Goal: Task Accomplishment & Management: Manage account settings

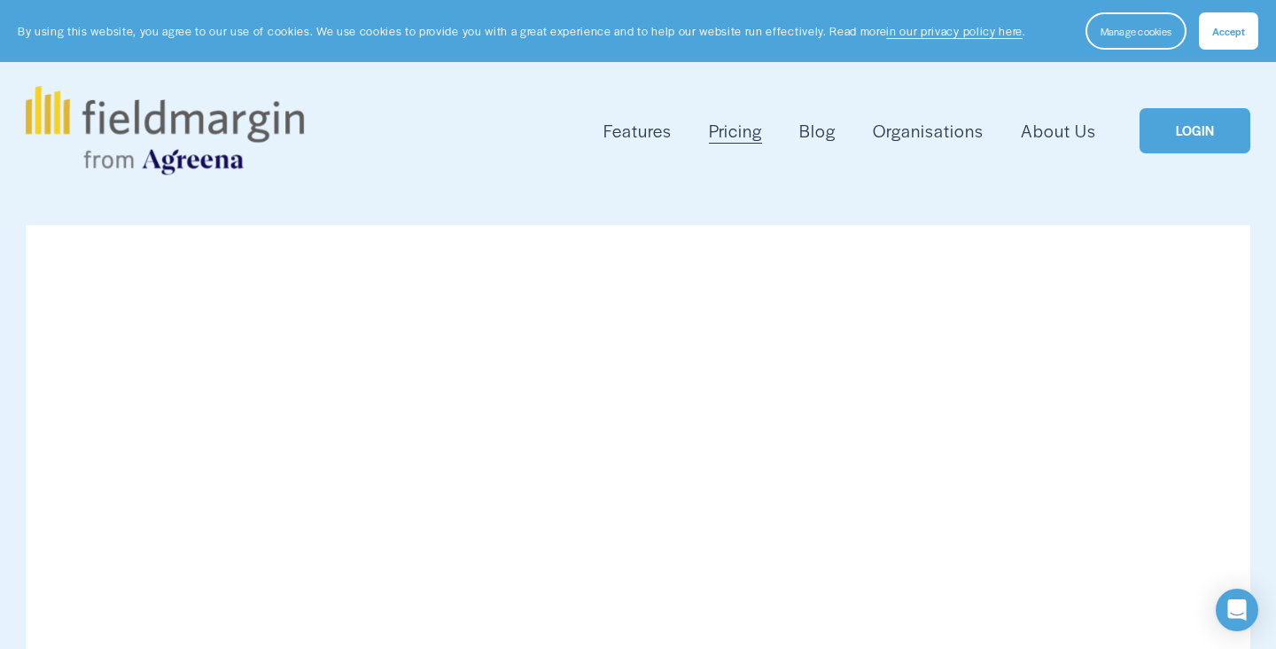
click at [1204, 111] on link "LOGIN" at bounding box center [1194, 130] width 111 height 45
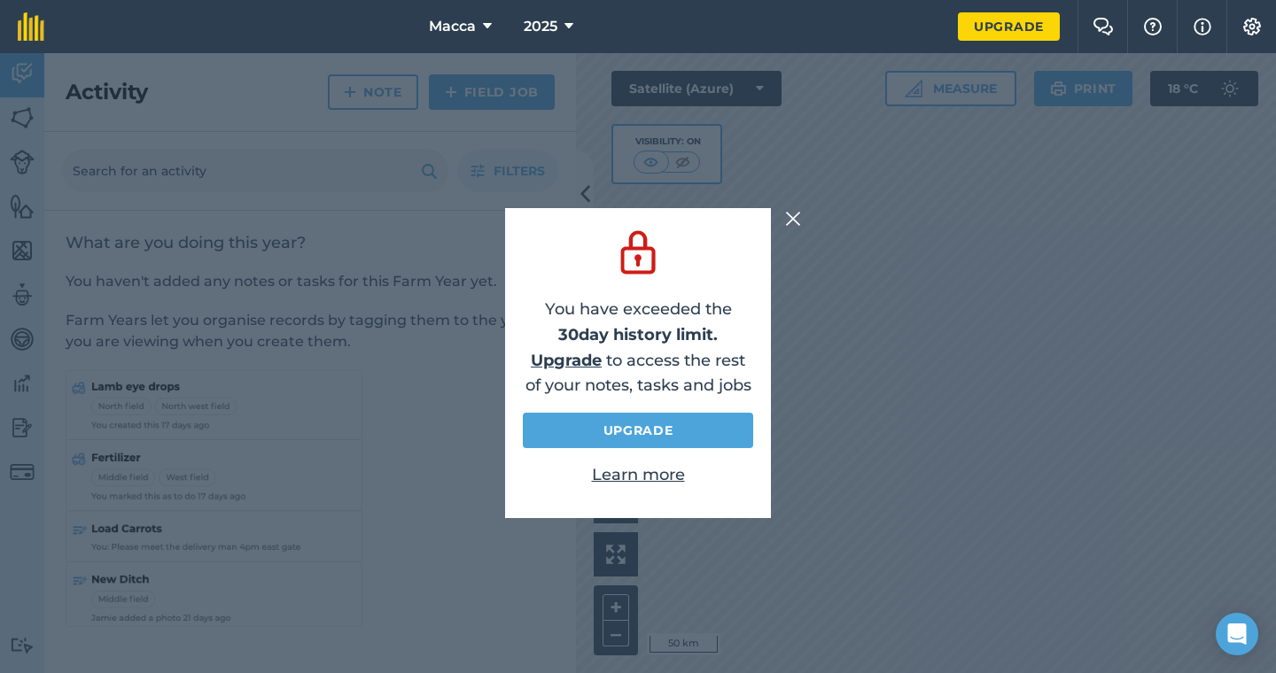
click at [791, 217] on img at bounding box center [793, 218] width 16 height 21
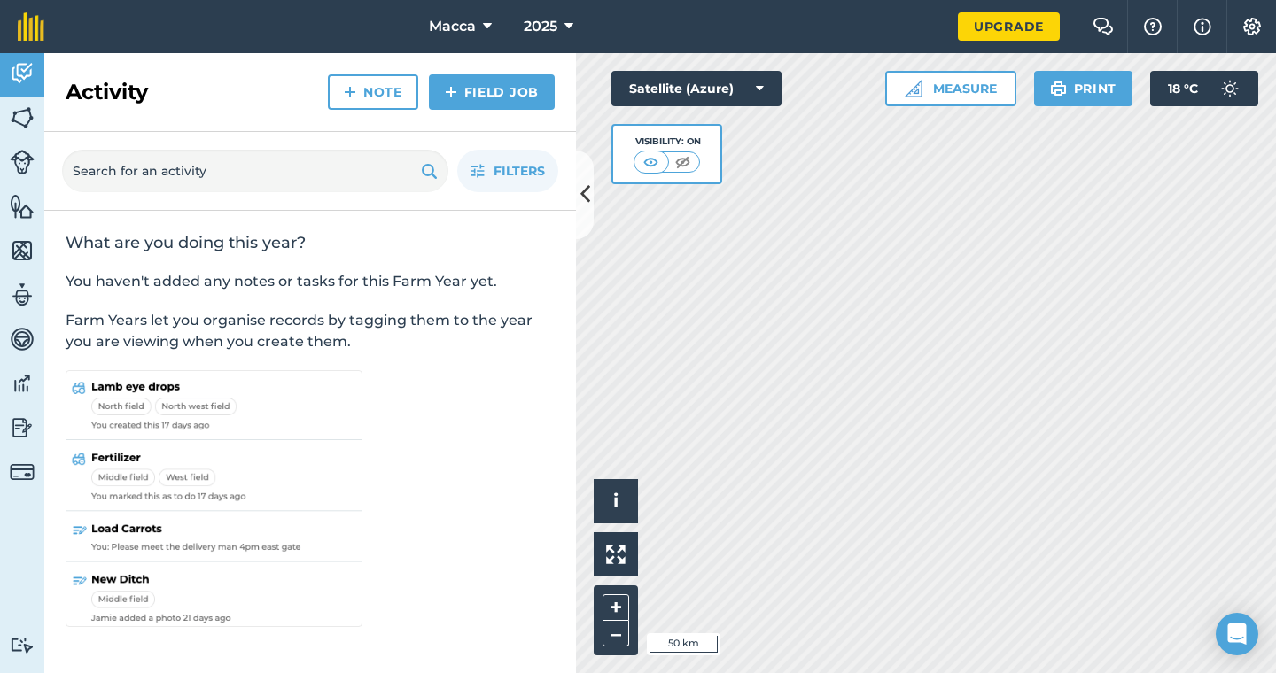
click at [579, 198] on button at bounding box center [585, 195] width 18 height 89
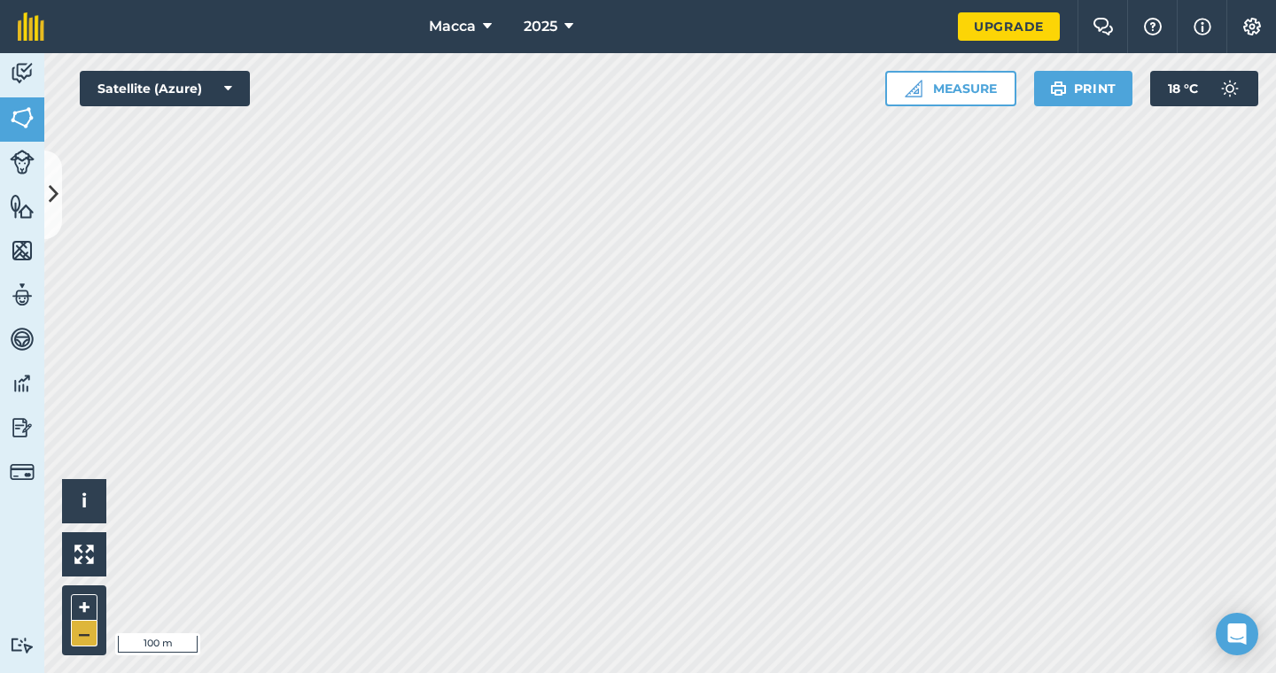
click at [79, 629] on button "–" at bounding box center [84, 634] width 27 height 26
click at [19, 435] on img at bounding box center [22, 428] width 25 height 27
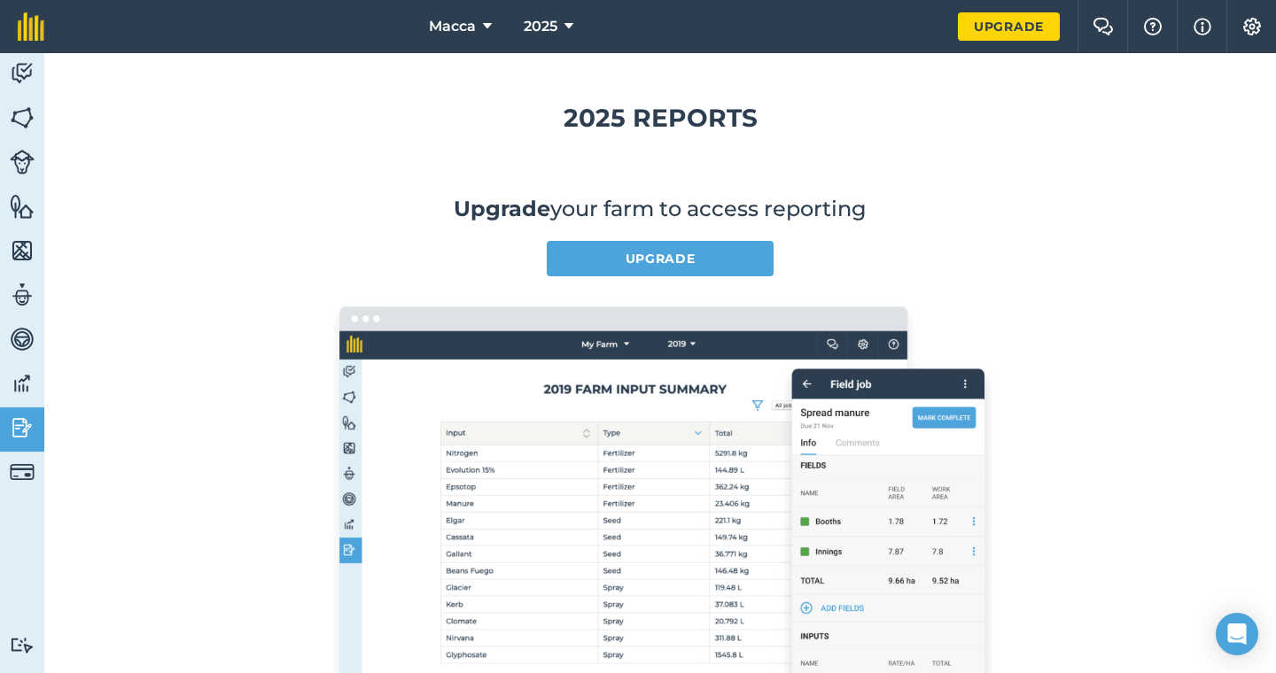
click at [19, 435] on img at bounding box center [22, 428] width 25 height 27
click at [24, 71] on img at bounding box center [22, 73] width 25 height 27
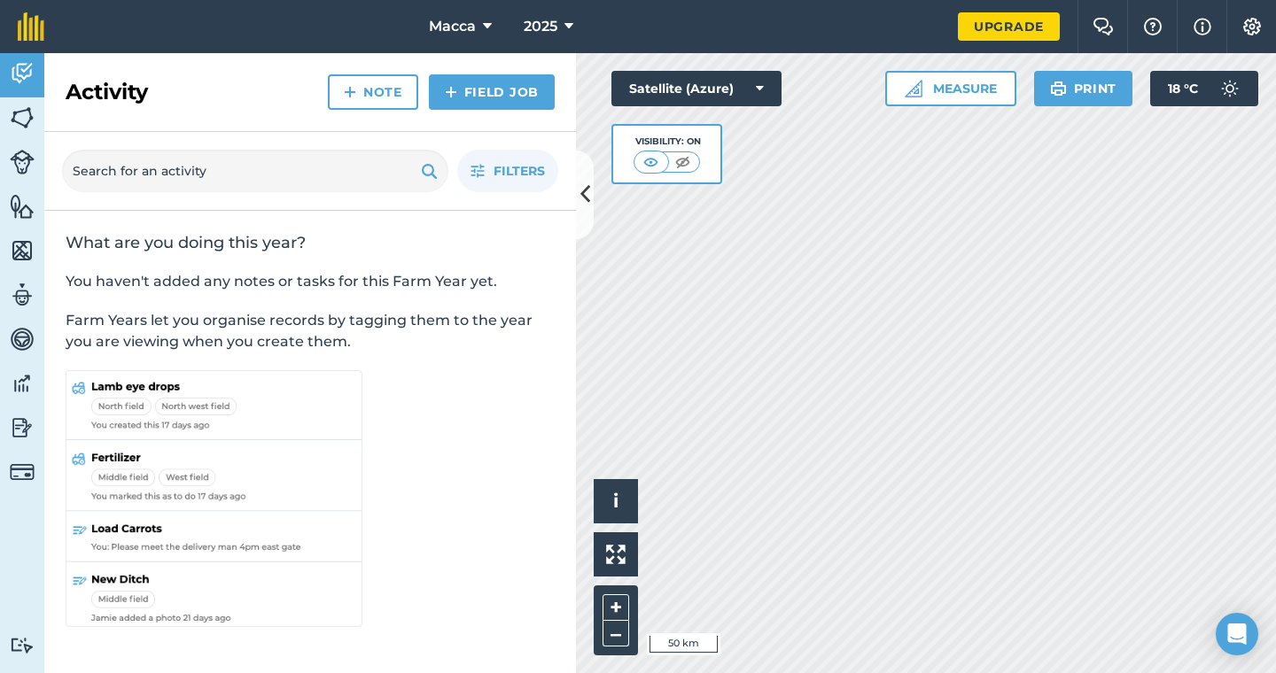
click at [583, 175] on button at bounding box center [585, 195] width 18 height 89
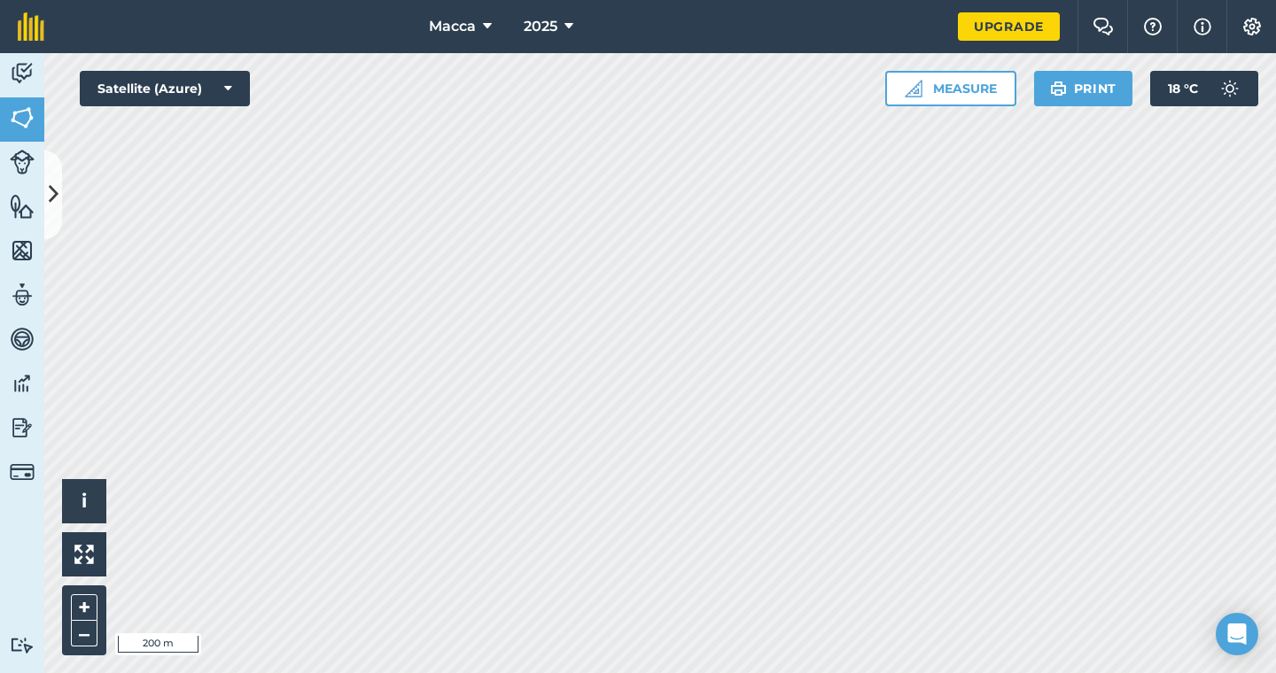
click at [16, 107] on img at bounding box center [22, 118] width 25 height 27
click at [55, 190] on icon at bounding box center [54, 194] width 10 height 31
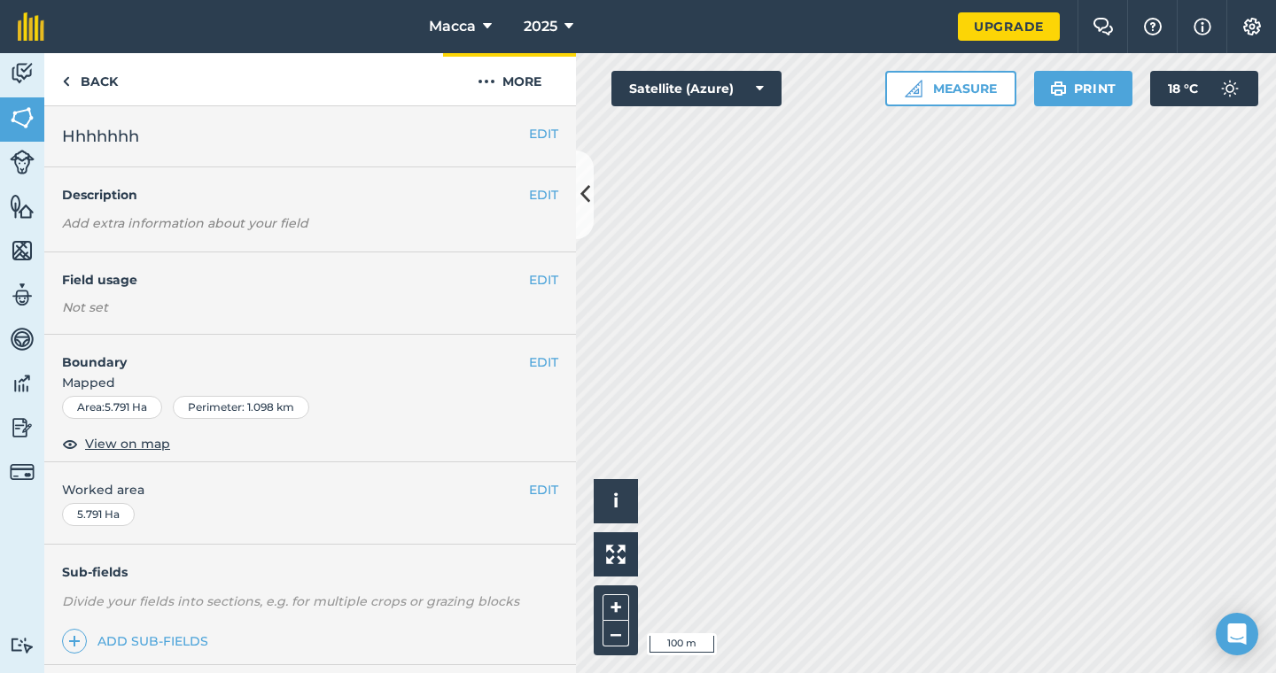
click at [523, 78] on button "More" at bounding box center [509, 79] width 133 height 52
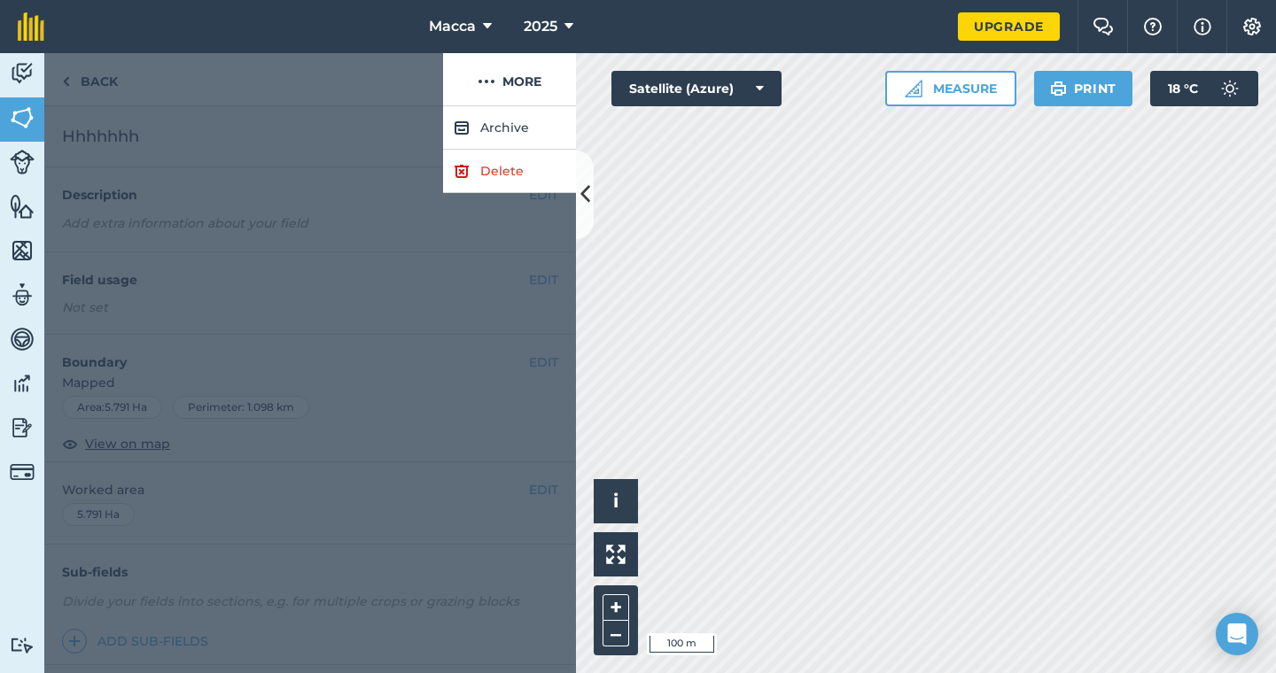
click at [515, 188] on link "Delete" at bounding box center [509, 171] width 133 height 43
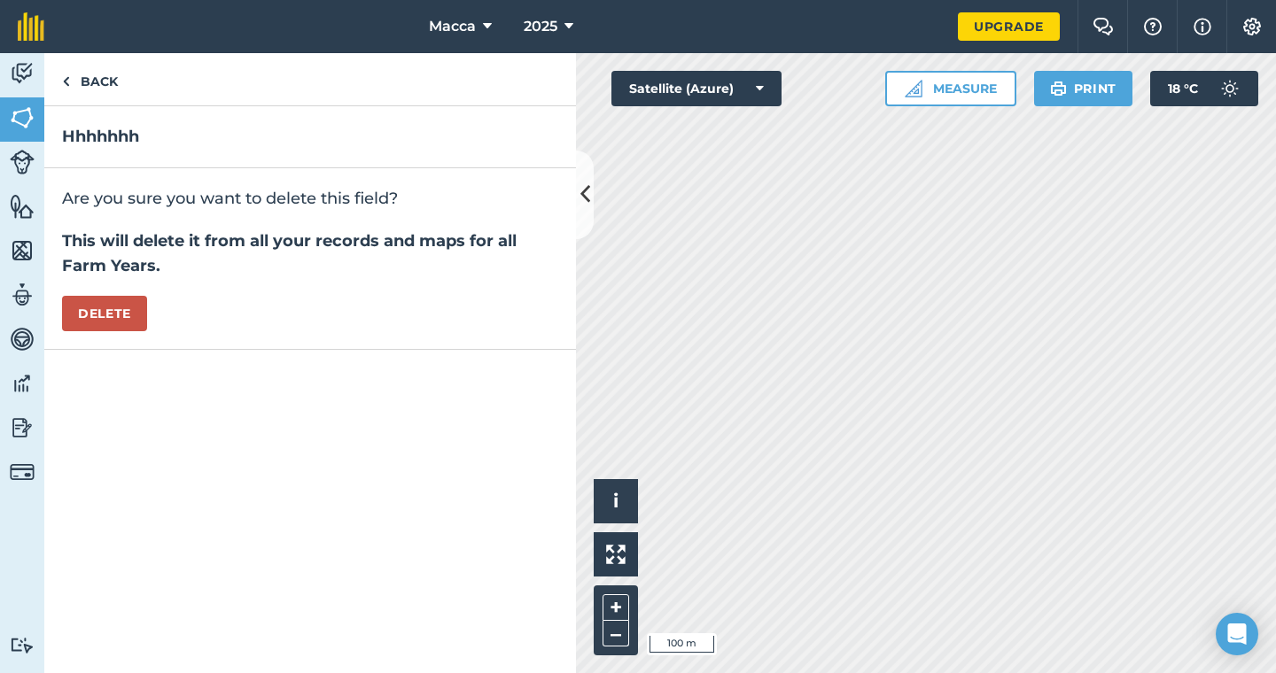
click at [113, 314] on button "Delete" at bounding box center [104, 313] width 85 height 35
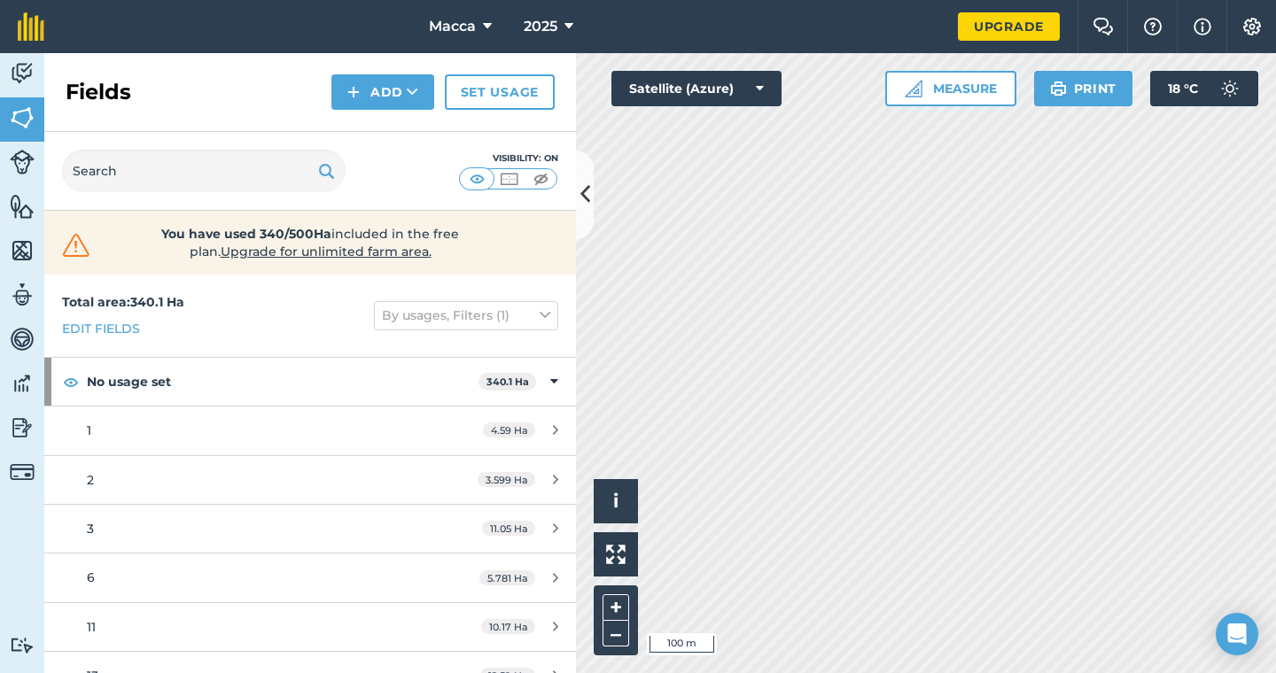
click at [587, 206] on icon at bounding box center [585, 194] width 10 height 31
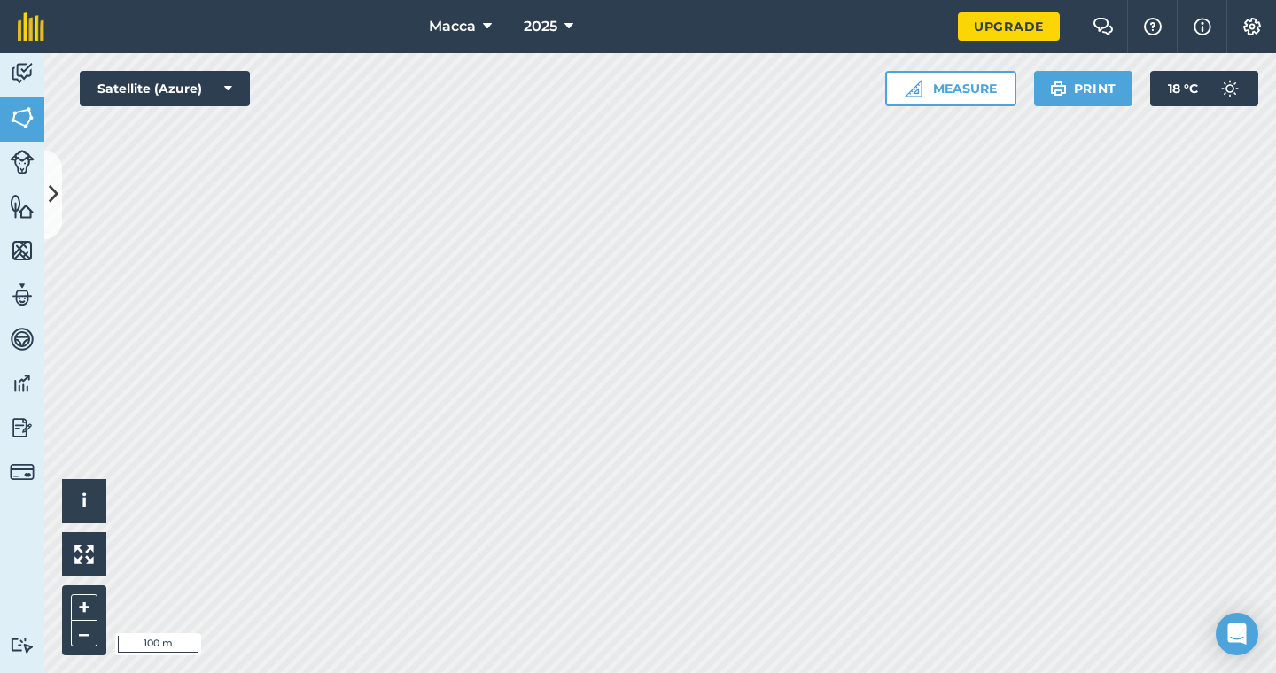
click at [51, 165] on button at bounding box center [53, 195] width 18 height 89
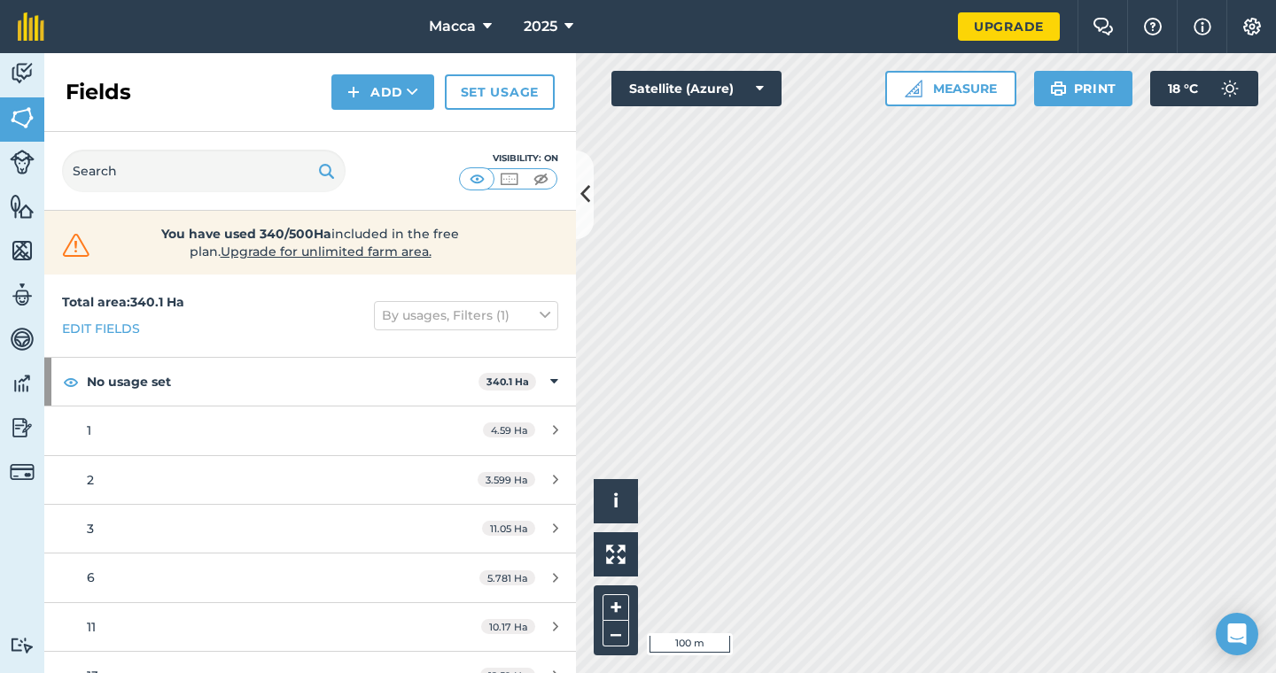
click at [363, 89] on button "Add" at bounding box center [382, 91] width 103 height 35
click at [385, 124] on link "Draw" at bounding box center [382, 132] width 97 height 39
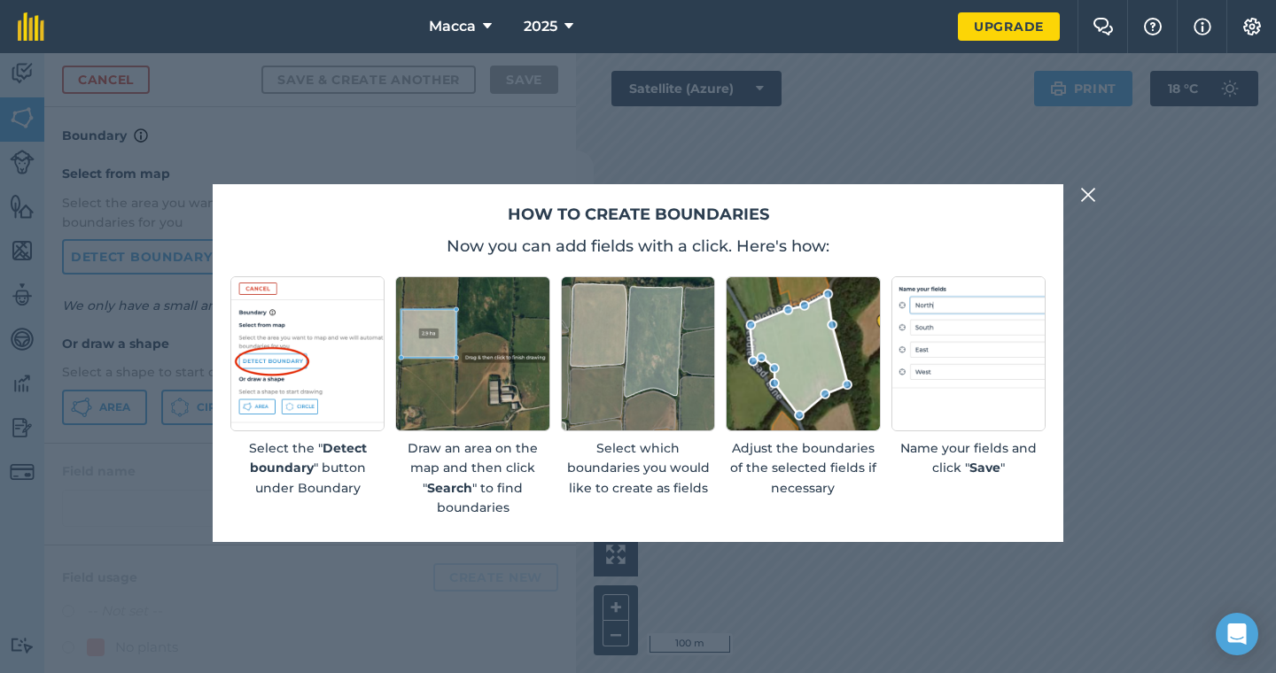
click at [1093, 198] on img at bounding box center [1088, 194] width 16 height 21
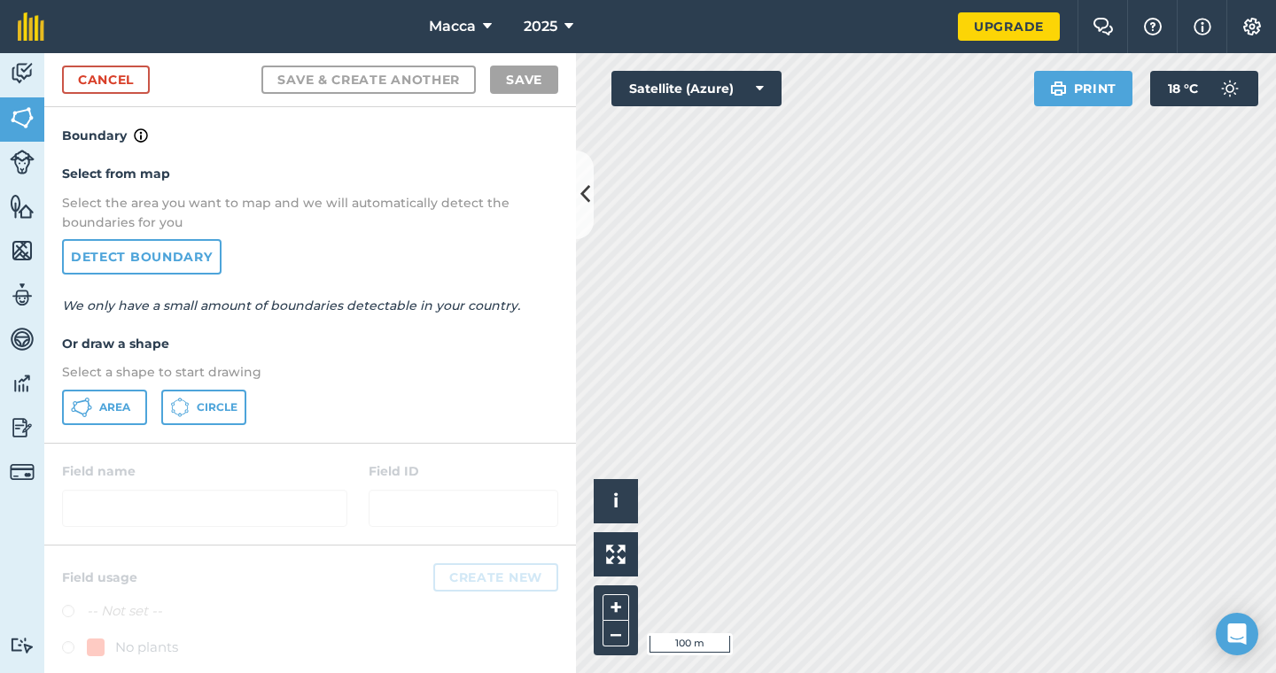
click at [108, 401] on span "Area" at bounding box center [114, 407] width 31 height 14
